Goal: Navigation & Orientation: Understand site structure

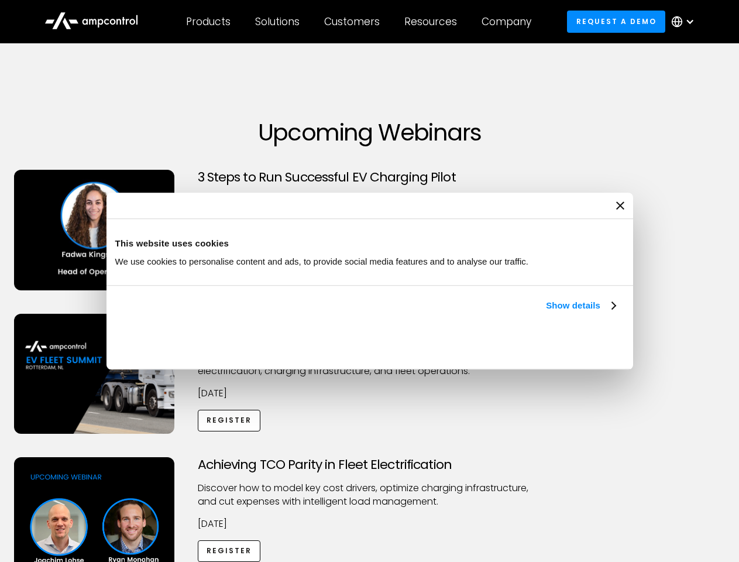
click at [546, 313] on link "Show details" at bounding box center [580, 306] width 69 height 14
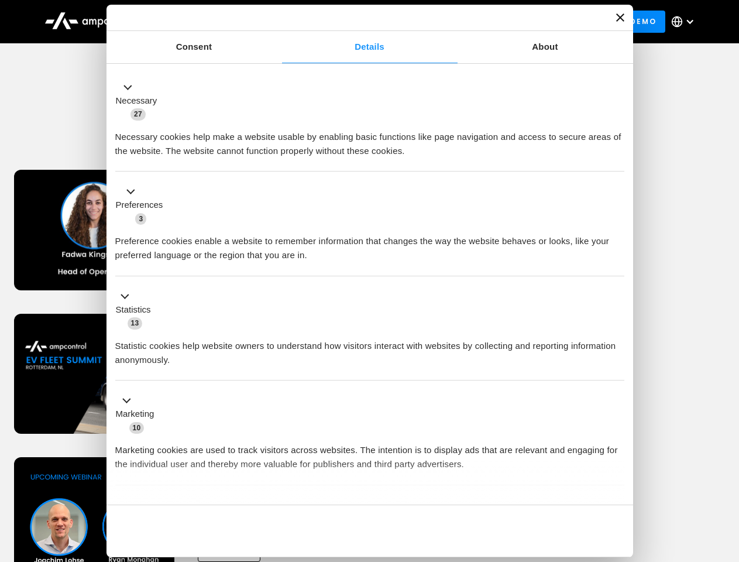
click at [617, 381] on li "Statistics 13 Statistic cookies help website owners to understand how visitors …" at bounding box center [369, 328] width 509 height 105
click at [727, 472] on div "Achieving TCO Parity in Fleet Electrification Discover how to model key cost dr…" at bounding box center [369, 549] width 735 height 184
click at [360, 22] on div "Customers" at bounding box center [352, 21] width 56 height 13
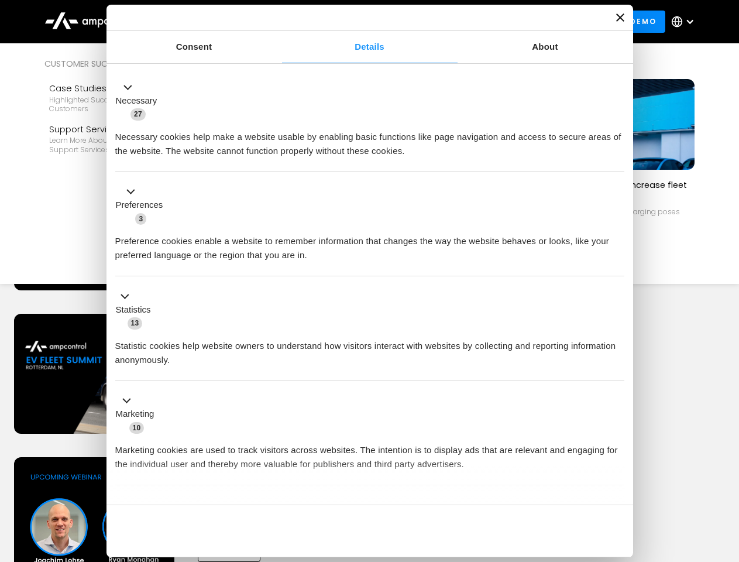
click at [208, 22] on div "Products" at bounding box center [208, 21] width 44 height 13
click at [278, 22] on div "Solutions" at bounding box center [277, 21] width 44 height 13
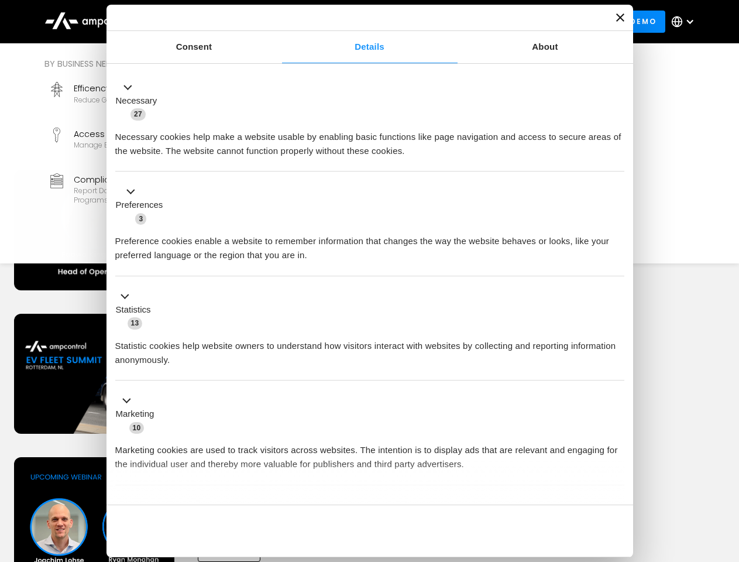
click at [354, 22] on div "Customers" at bounding box center [352, 21] width 56 height 13
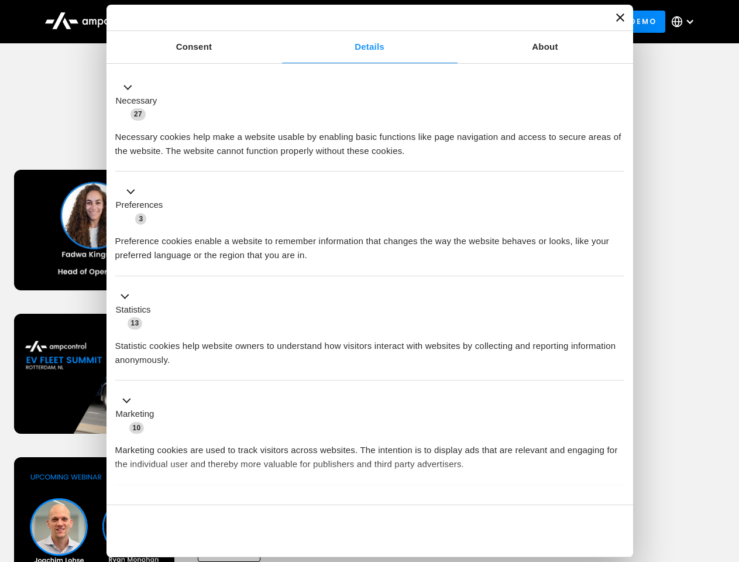
click at [433, 22] on div "Resources" at bounding box center [431, 21] width 53 height 13
click at [510, 22] on div "Company" at bounding box center [507, 21] width 50 height 13
click at [686, 22] on div at bounding box center [690, 21] width 9 height 9
